Goal: Information Seeking & Learning: Learn about a topic

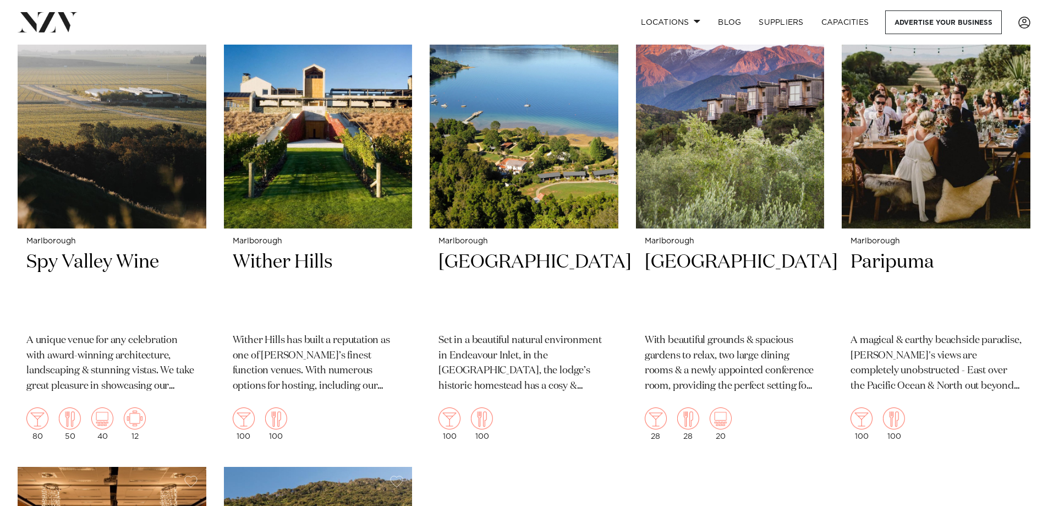
scroll to position [440, 0]
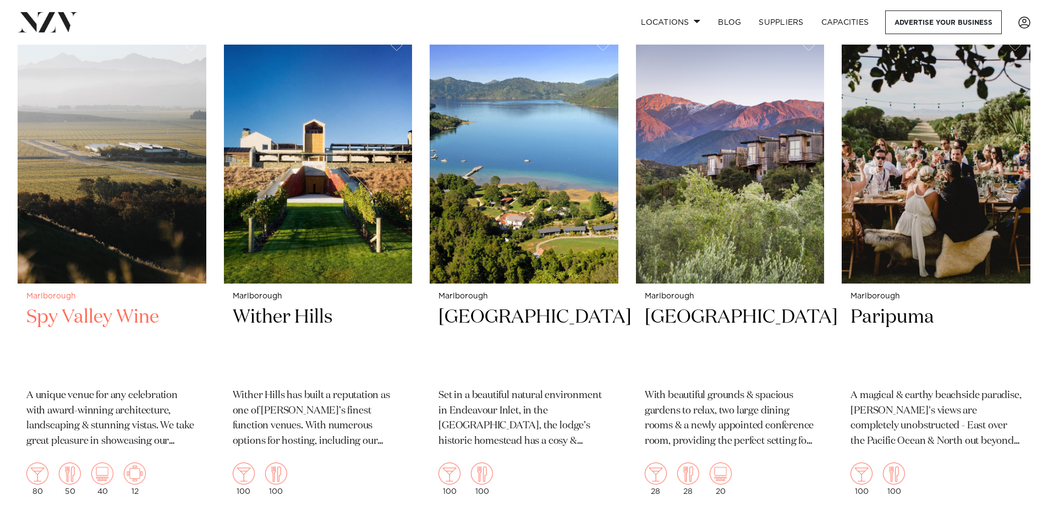
click at [113, 305] on h2 "Spy Valley Wine" at bounding box center [111, 342] width 171 height 74
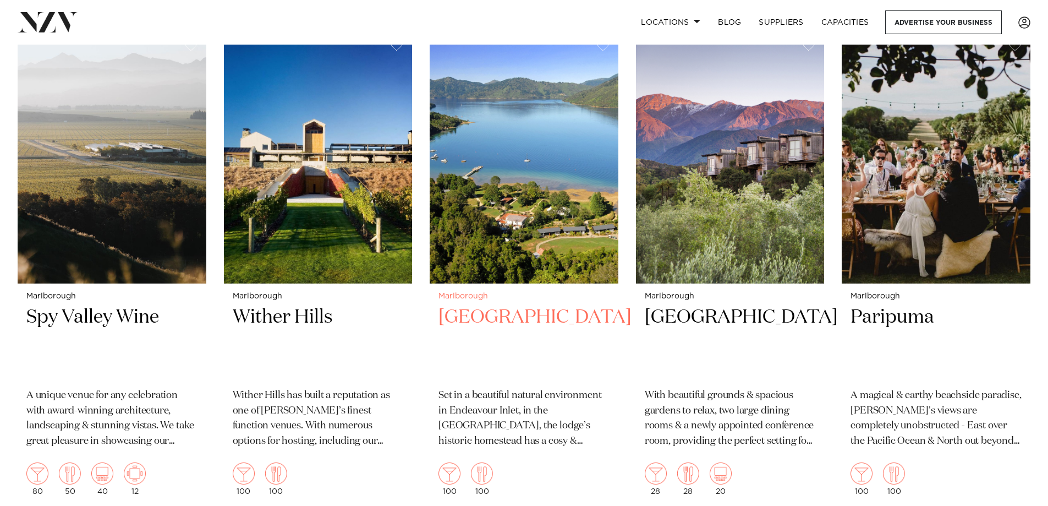
click at [552, 305] on h2 "Furneaux Lodge" at bounding box center [524, 342] width 171 height 74
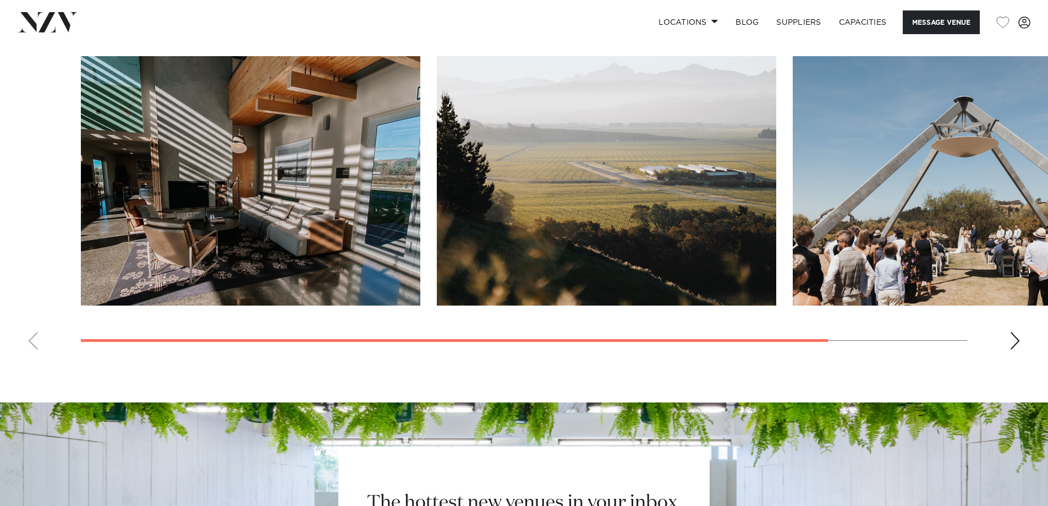
scroll to position [826, 0]
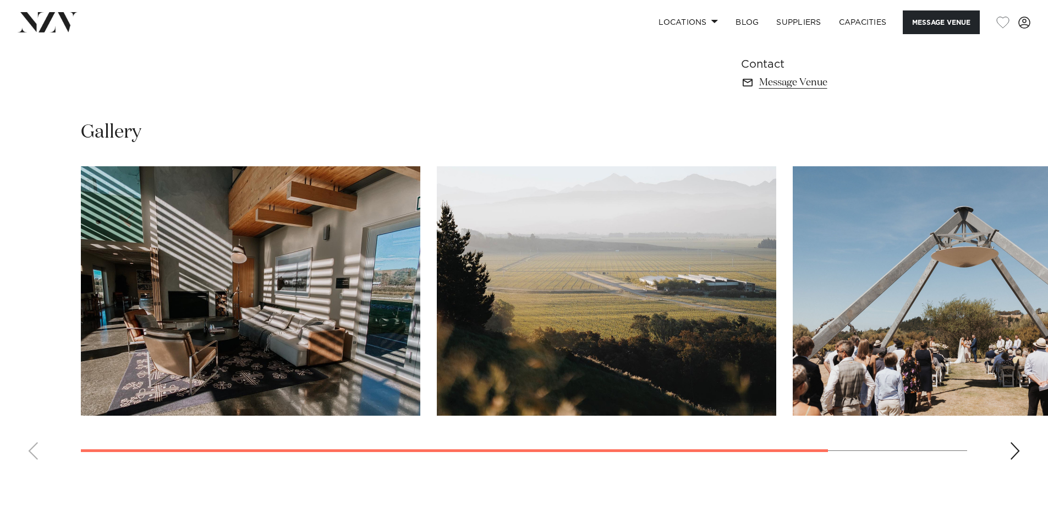
click at [1006, 442] on swiper-container at bounding box center [524, 317] width 1048 height 302
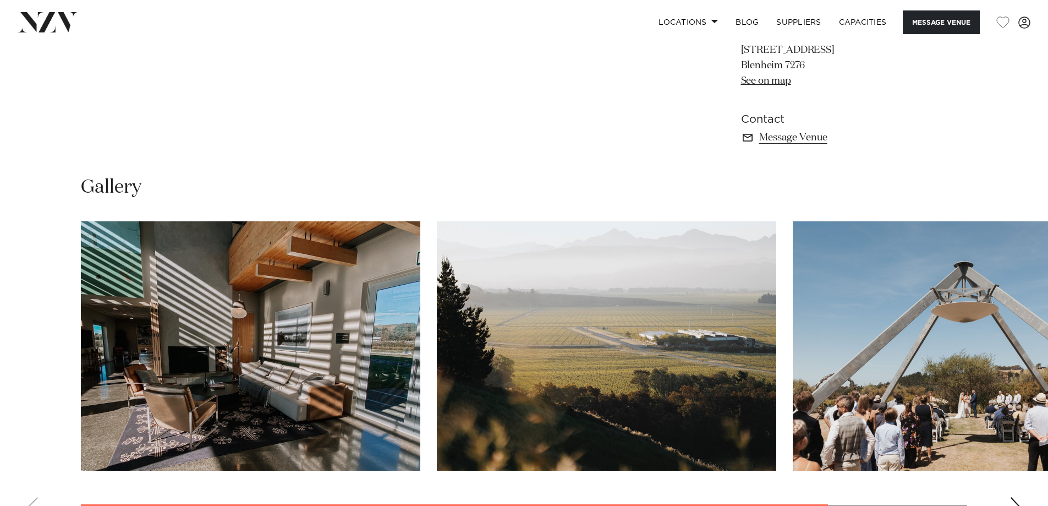
click at [1016, 452] on img "3 / 3" at bounding box center [963, 345] width 340 height 249
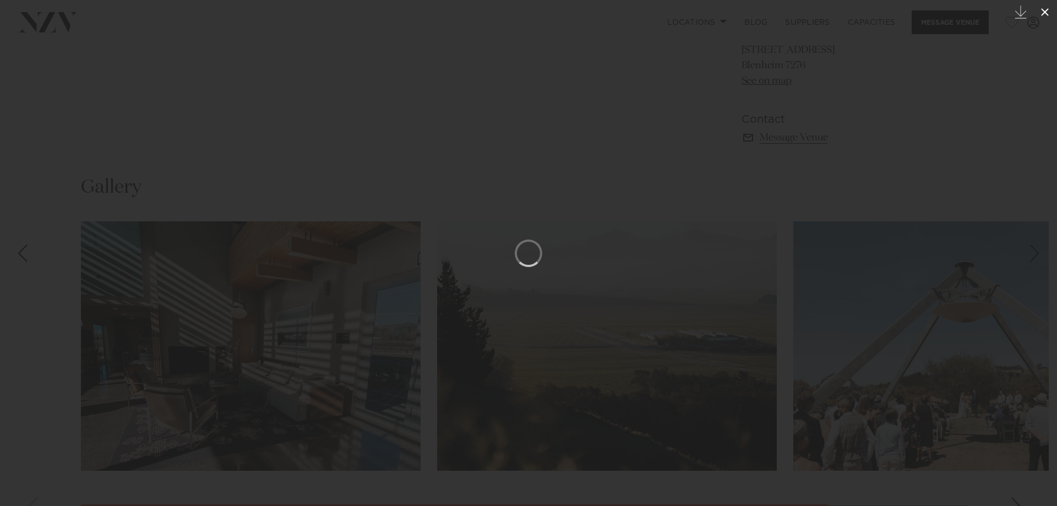
click at [1042, 15] on icon at bounding box center [1045, 12] width 8 height 8
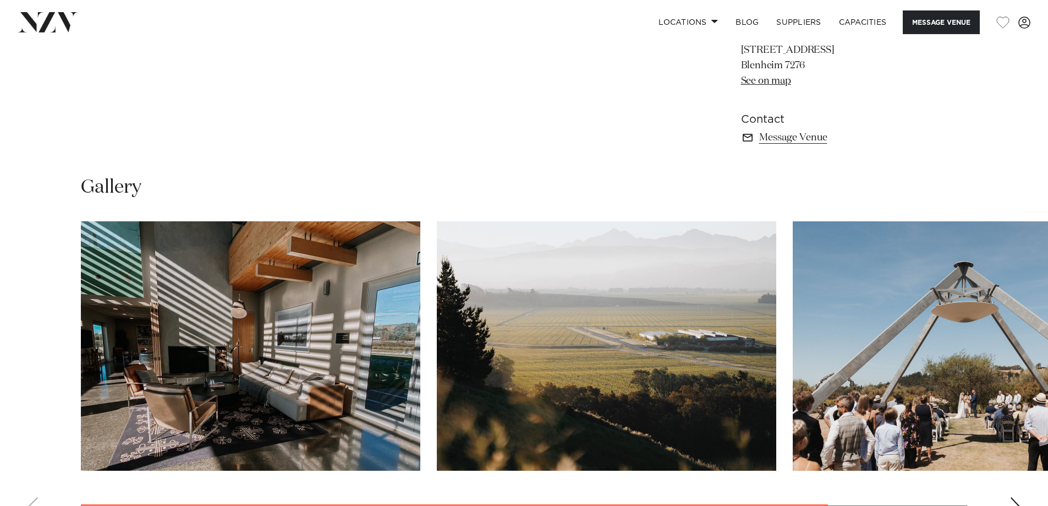
scroll to position [936, 0]
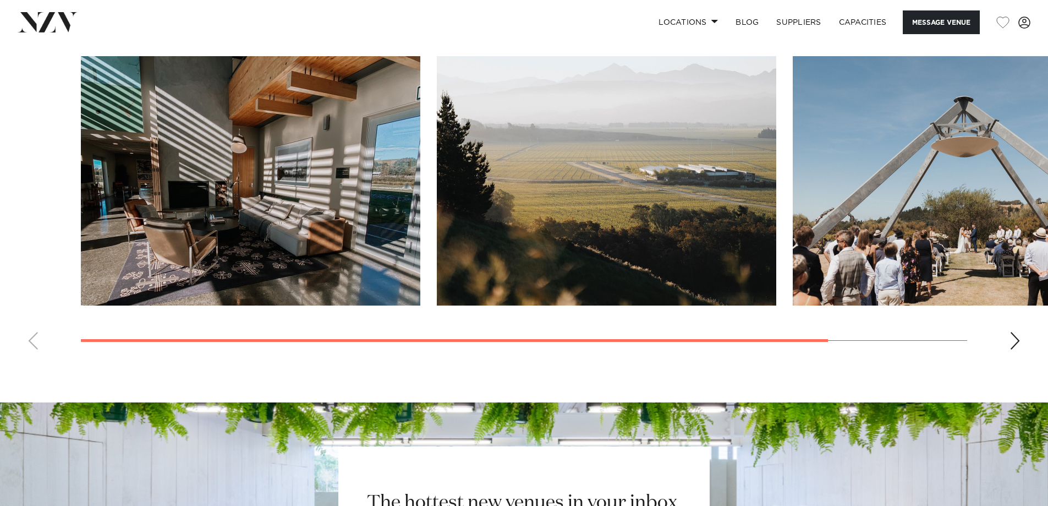
click at [1023, 335] on swiper-container at bounding box center [524, 207] width 1048 height 302
click at [1018, 343] on div "Next slide" at bounding box center [1015, 341] width 11 height 18
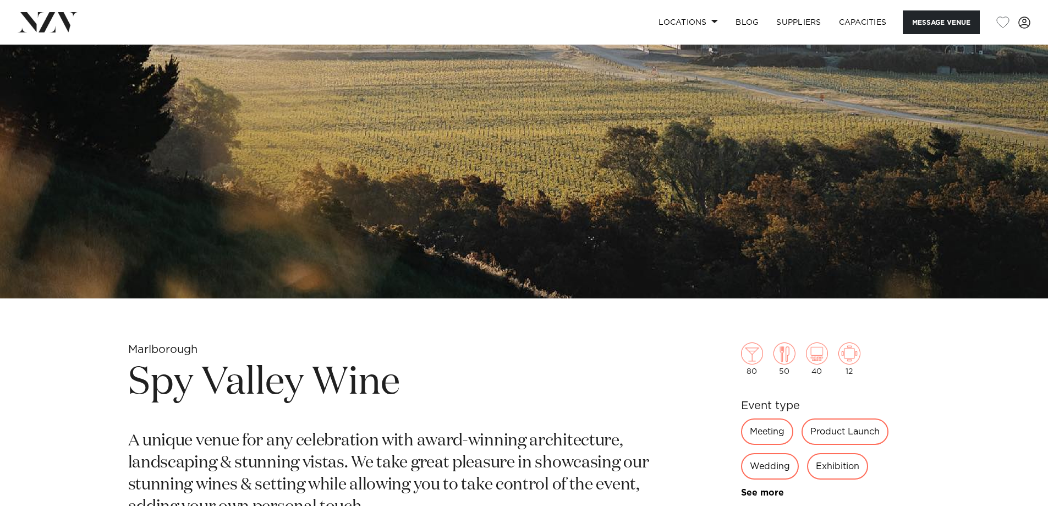
scroll to position [18, 0]
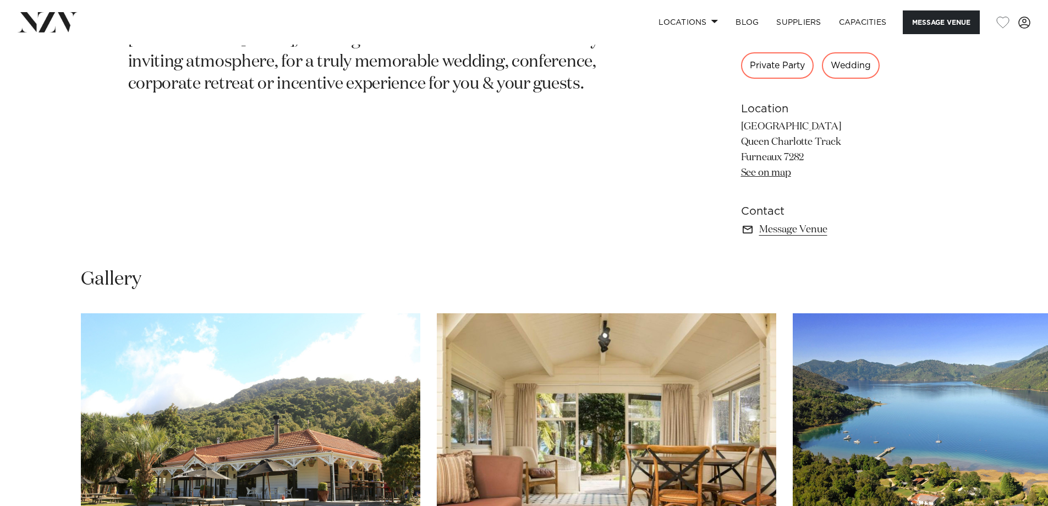
scroll to position [881, 0]
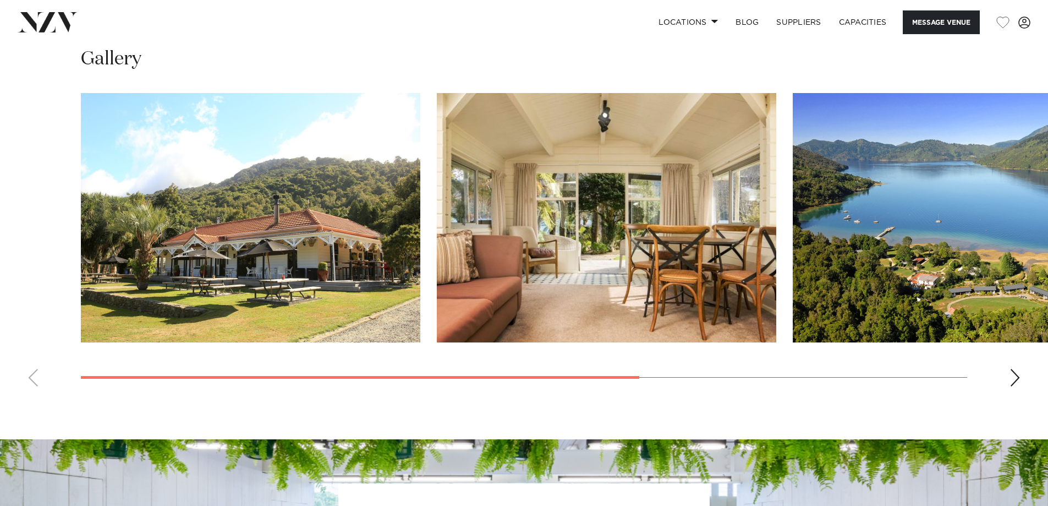
click at [1020, 380] on div "Next slide" at bounding box center [1015, 378] width 11 height 18
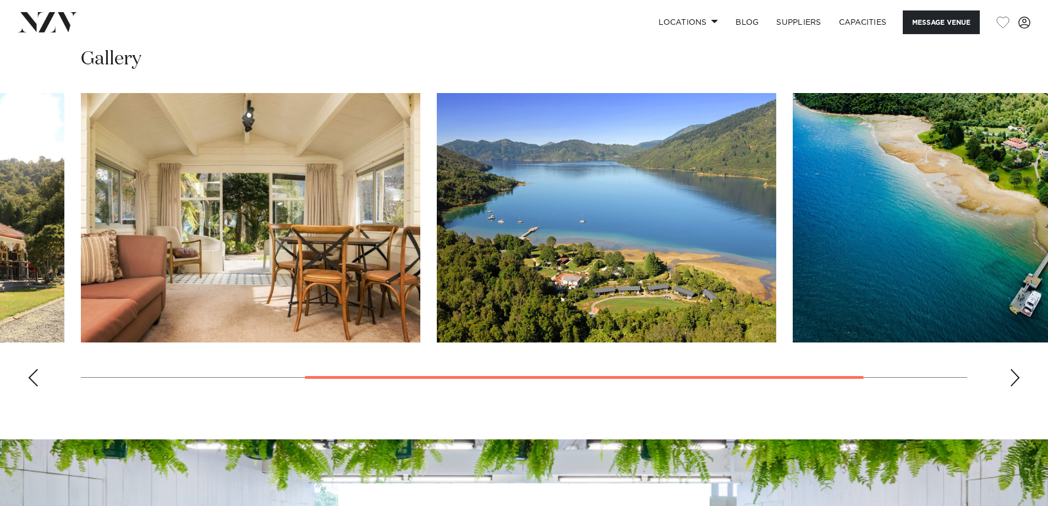
click at [1020, 380] on div "Next slide" at bounding box center [1015, 378] width 11 height 18
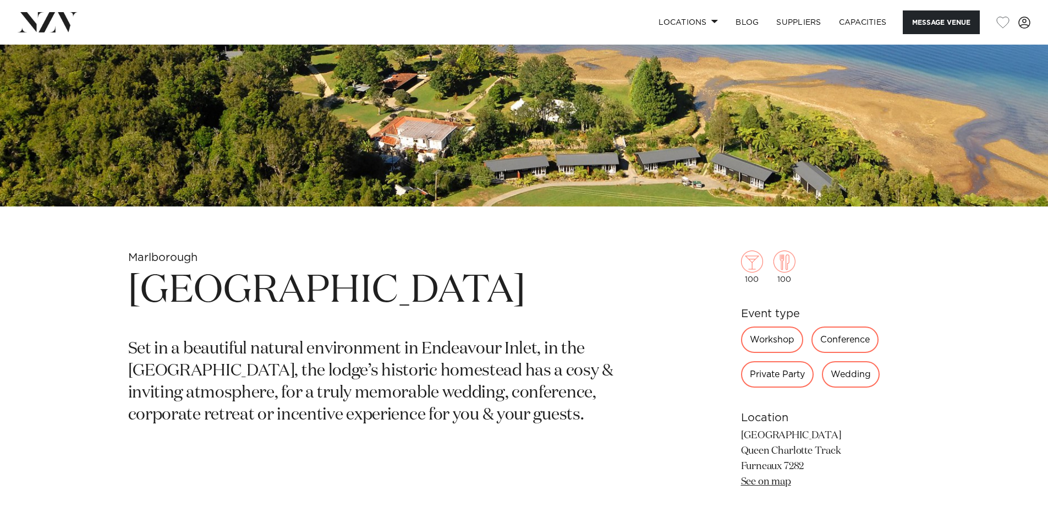
scroll to position [54, 0]
